Goal: Transaction & Acquisition: Subscribe to service/newsletter

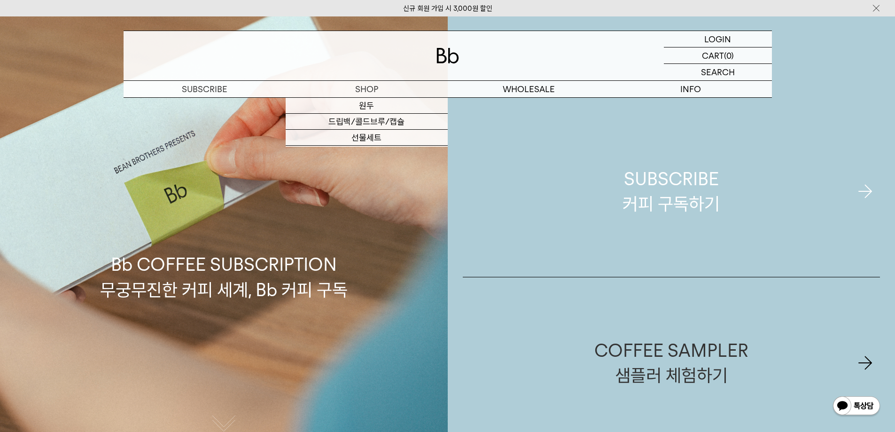
click at [658, 186] on div "SUBSCRIBE 커피 구독하기" at bounding box center [670, 191] width 97 height 50
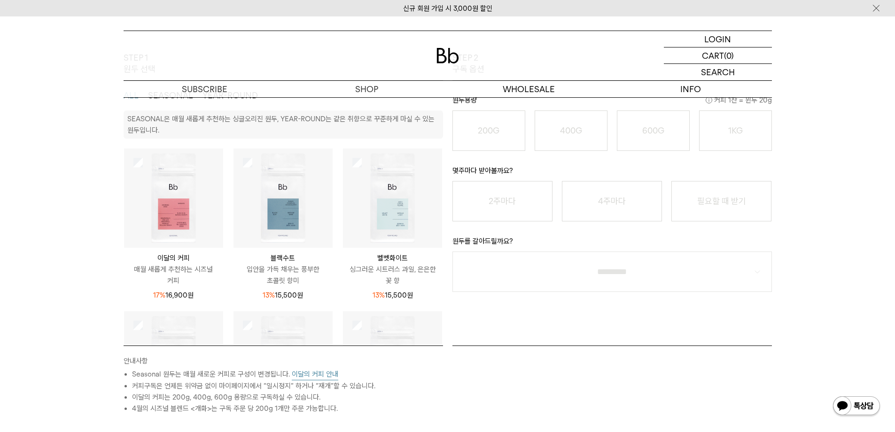
scroll to position [188, 0]
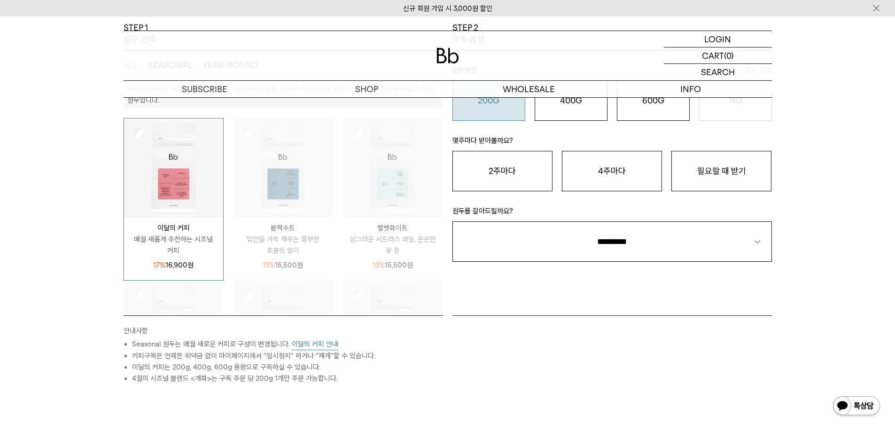
click at [498, 112] on button "200G 16,900 원" at bounding box center [488, 100] width 73 height 40
click at [737, 178] on button "필요할 때 받기" at bounding box center [721, 171] width 100 height 40
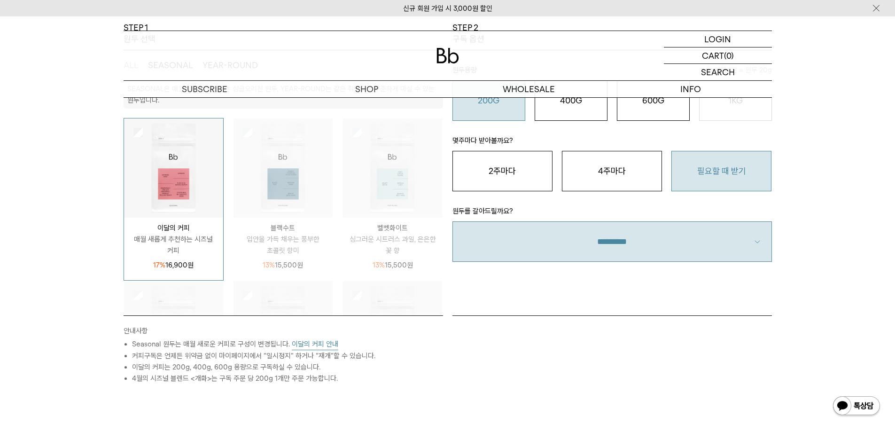
click at [701, 257] on select "**********" at bounding box center [611, 241] width 319 height 40
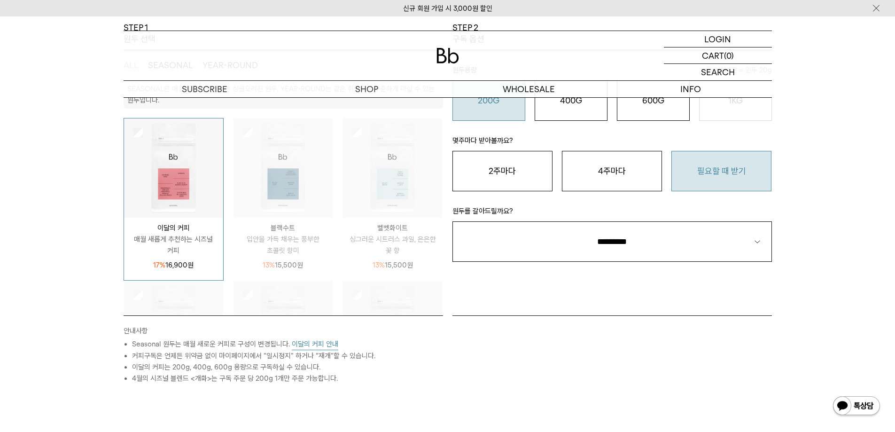
click at [857, 235] on div "STEP 1 원두 선택 ALL SEASONAL YEAR-ROUND SEASONAL은 매월 새롭게 추천하는 싱글오리진 원두, YEAR-ROUND…" at bounding box center [447, 250] width 895 height 456
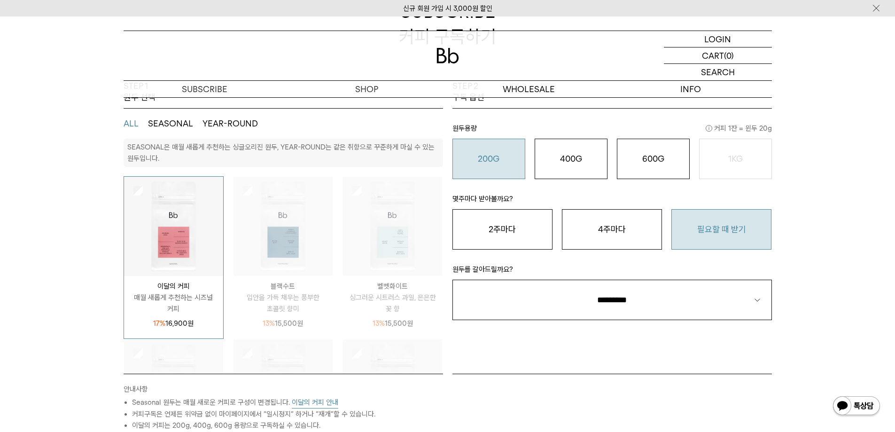
scroll to position [0, 0]
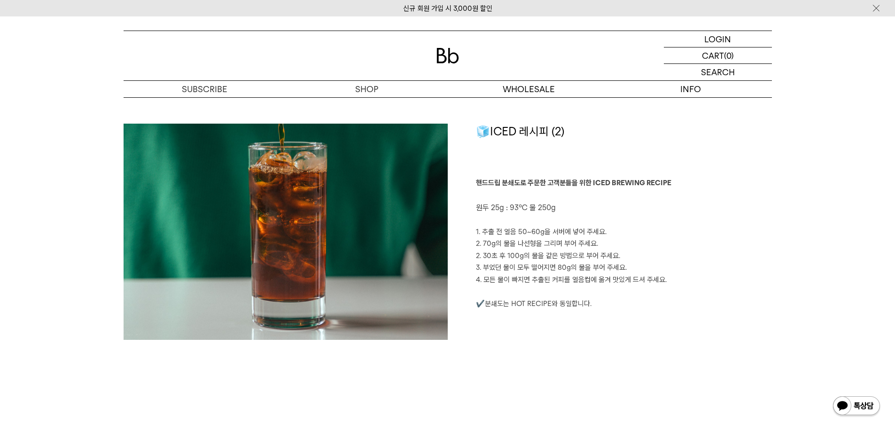
scroll to position [1503, 0]
